Goal: Find specific page/section: Find specific page/section

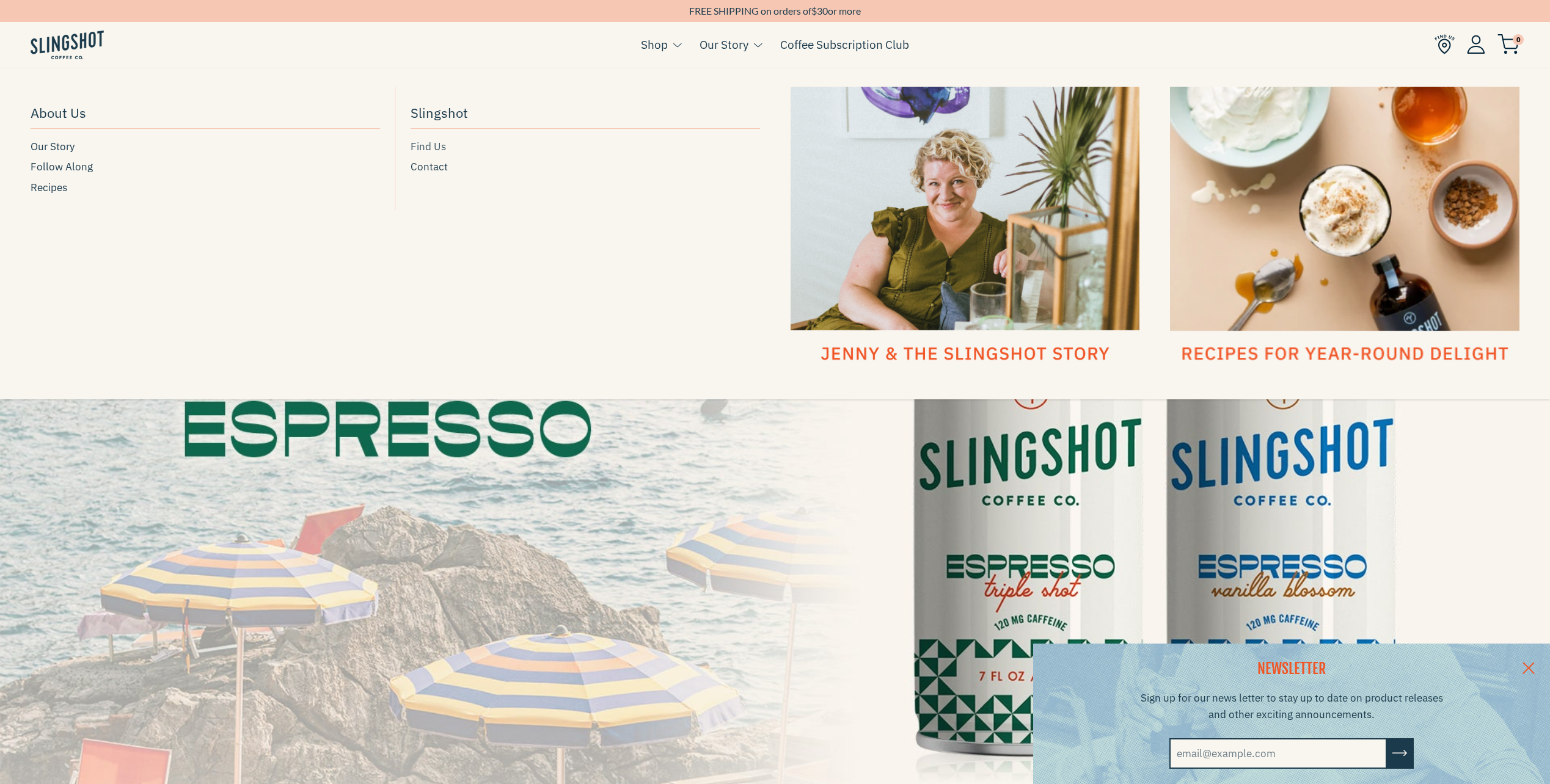
click at [433, 144] on span "Find Us" at bounding box center [429, 147] width 36 height 17
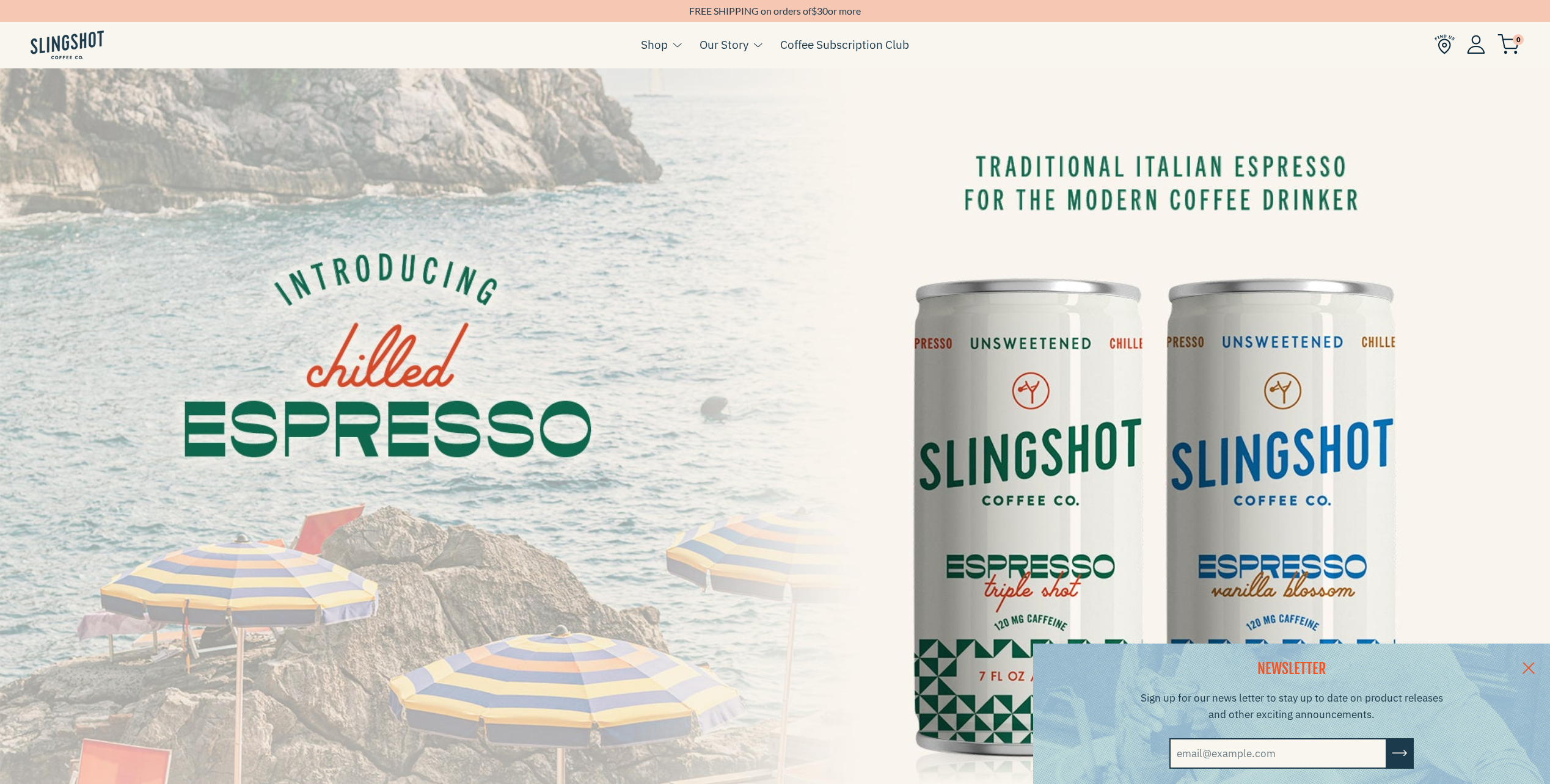
click at [1446, 47] on img at bounding box center [1445, 44] width 21 height 20
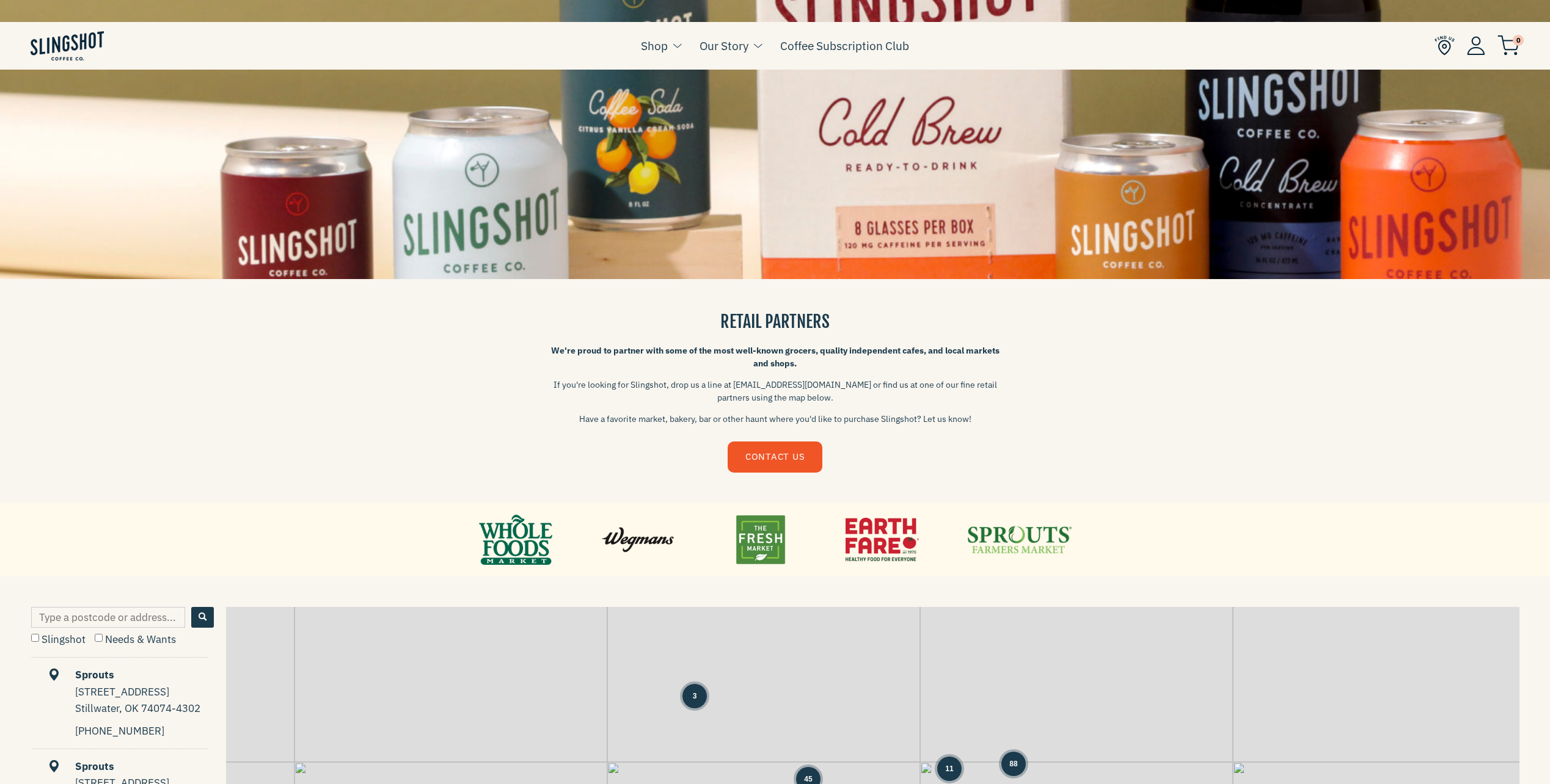
scroll to position [306, 0]
